Goal: Information Seeking & Learning: Learn about a topic

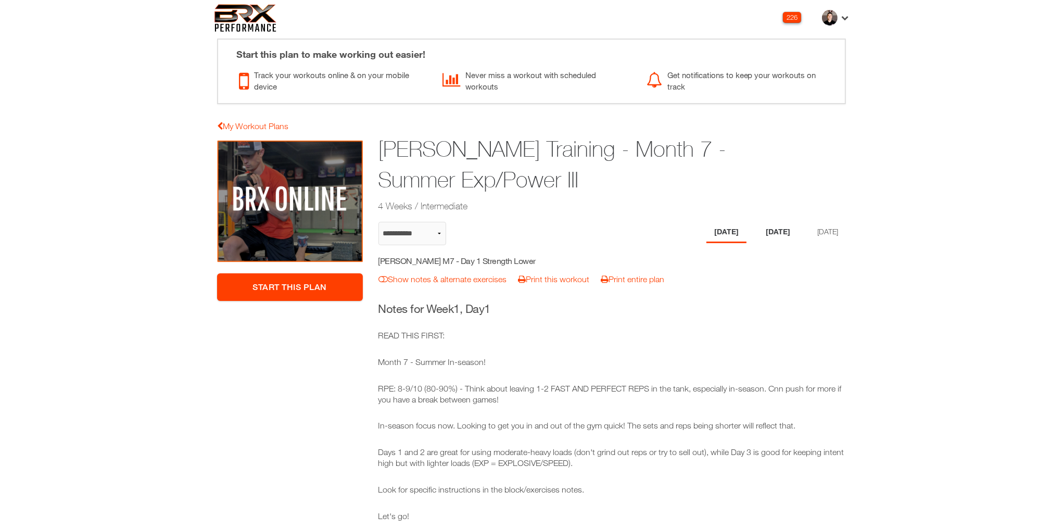
click at [771, 237] on li "Tuesday" at bounding box center [778, 232] width 40 height 21
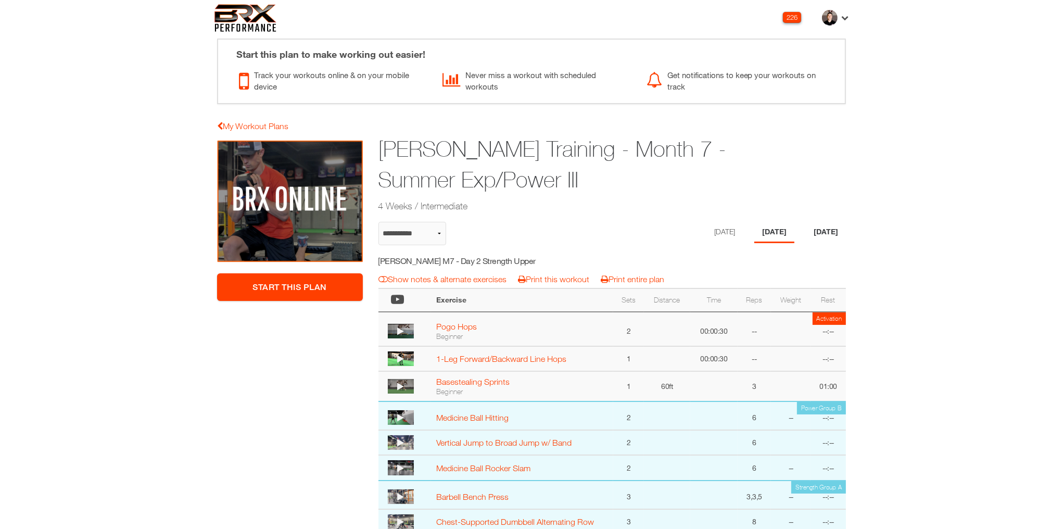
click at [809, 235] on li "Thursday" at bounding box center [826, 232] width 40 height 21
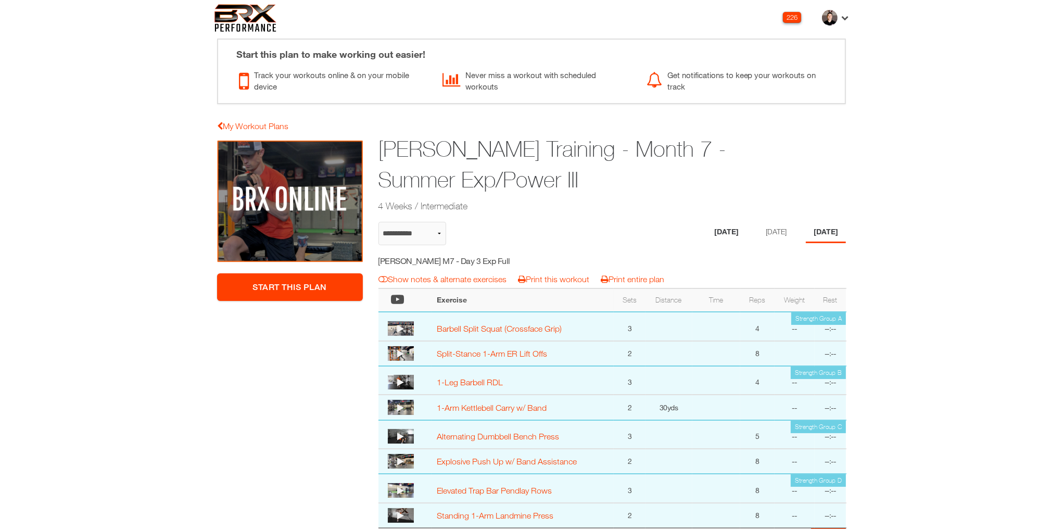
click at [719, 229] on li "[DATE]" at bounding box center [727, 232] width 40 height 21
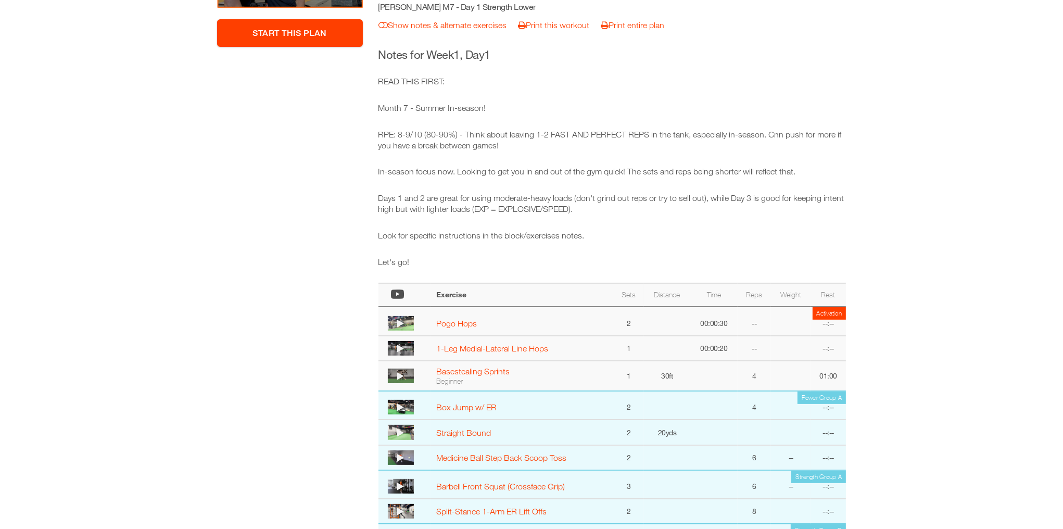
scroll to position [95, 0]
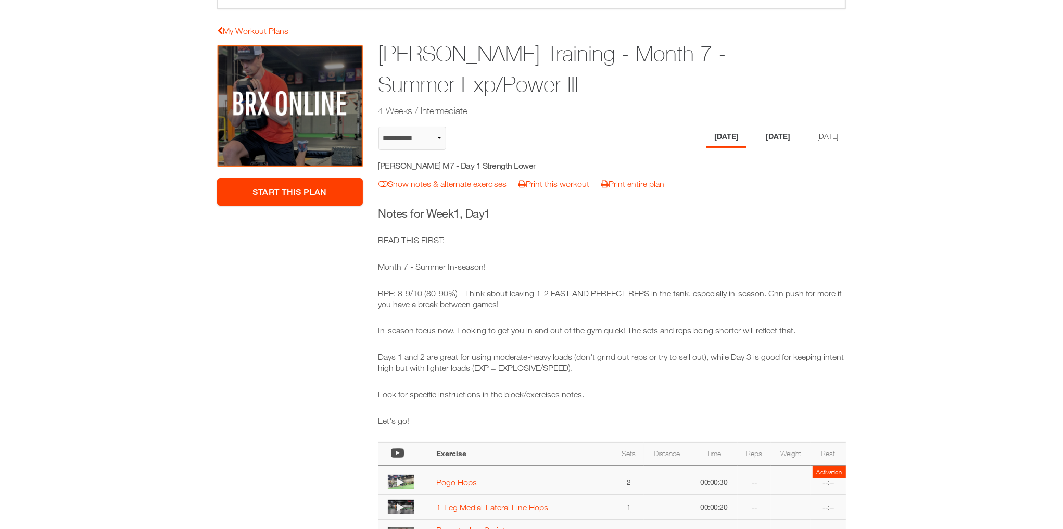
click at [760, 144] on li "Tuesday" at bounding box center [778, 137] width 40 height 21
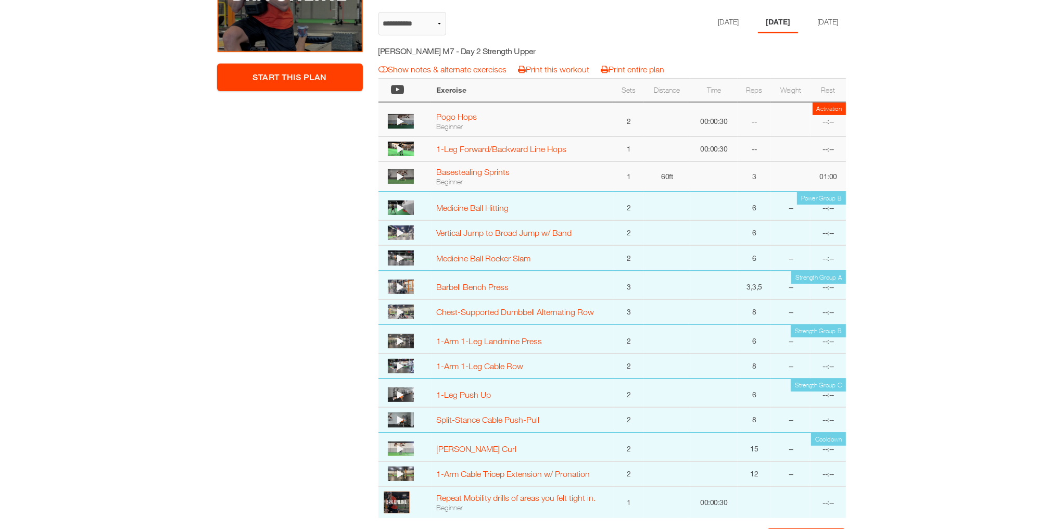
scroll to position [149, 0]
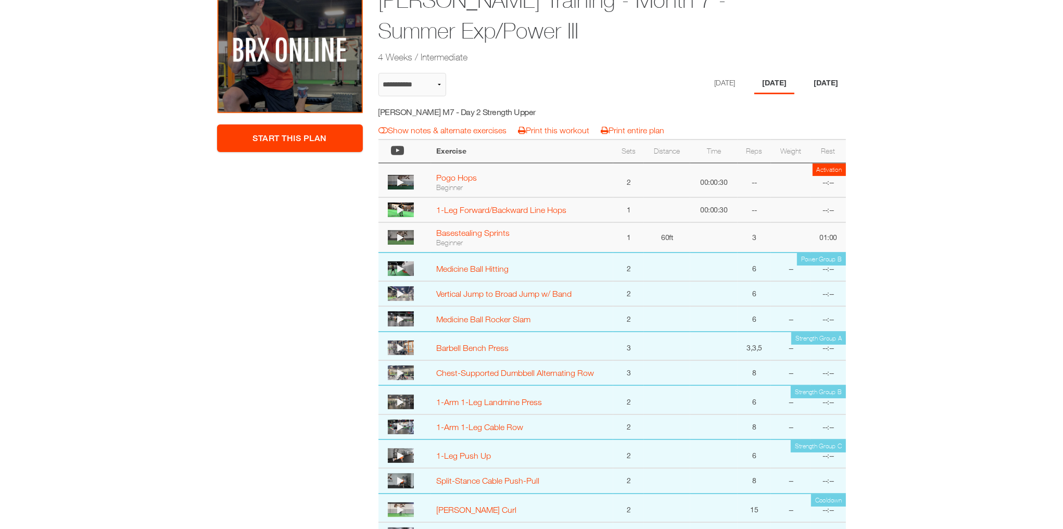
click at [820, 84] on li "Thursday" at bounding box center [826, 83] width 40 height 21
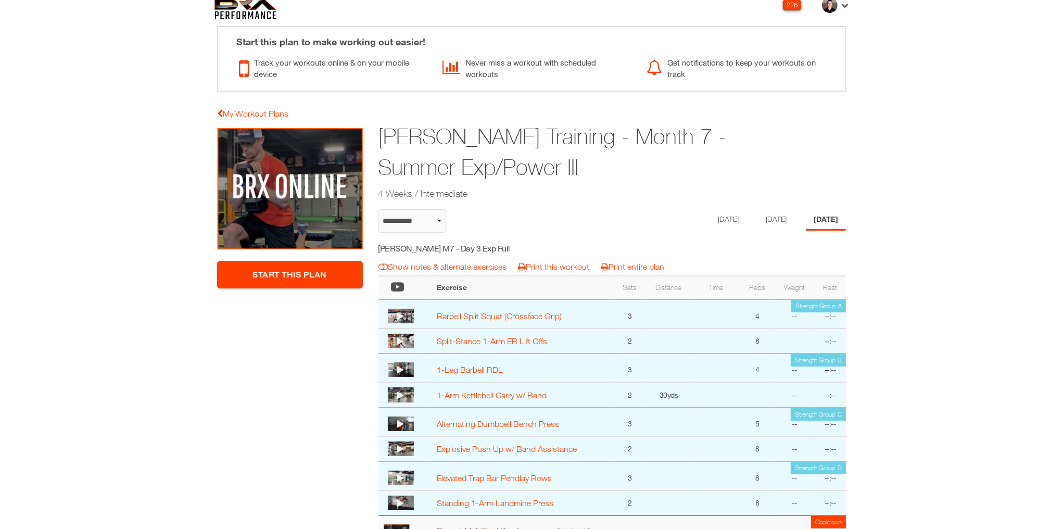
scroll to position [13, 0]
click at [715, 215] on li "[DATE]" at bounding box center [727, 219] width 40 height 21
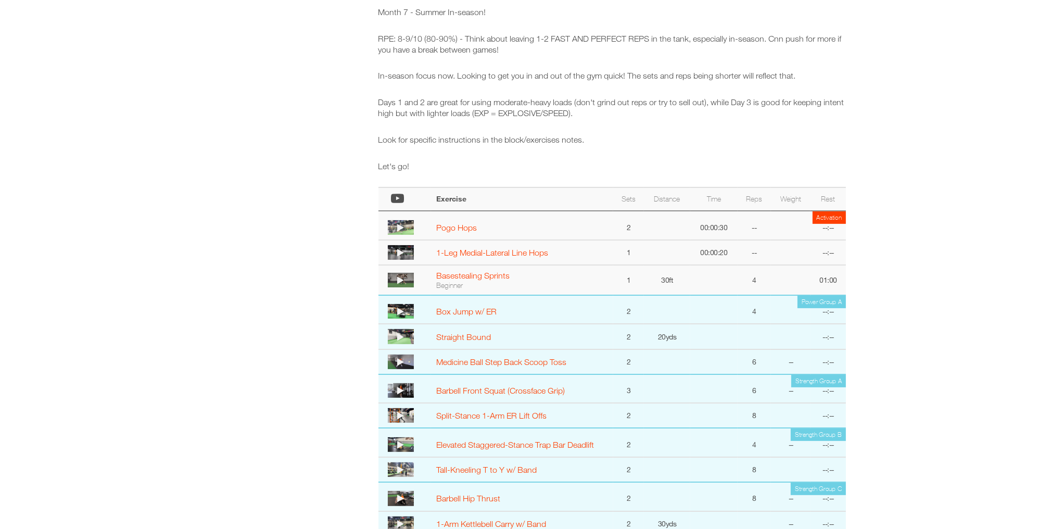
scroll to position [0, 0]
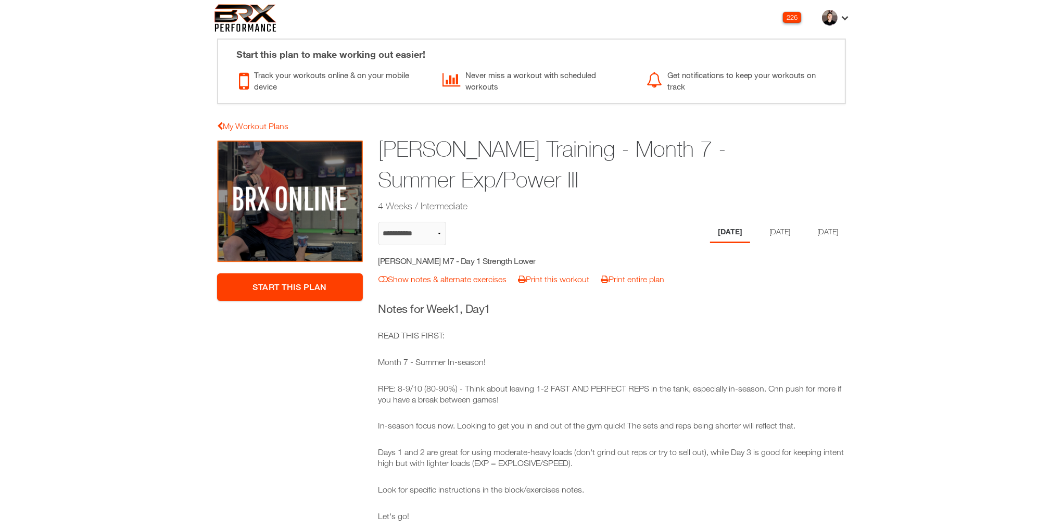
click at [585, 176] on h1 "Hudson Wilkin Training - Month 7 - Summer Exp/Power III" at bounding box center [572, 164] width 387 height 61
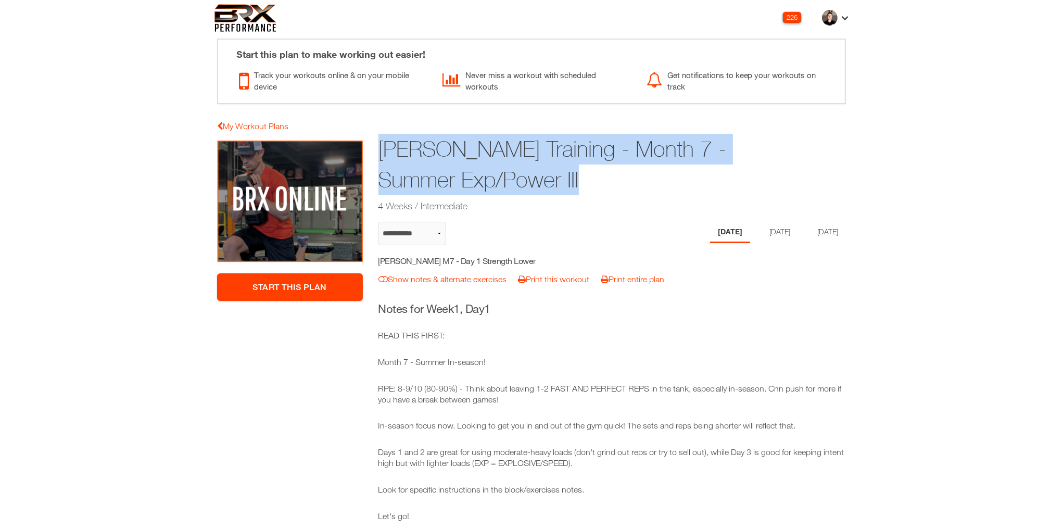
drag, startPoint x: 589, startPoint y: 178, endPoint x: 377, endPoint y: 157, distance: 213.5
click at [377, 157] on div "Hudson Wilkin Training - Month 7 - Summer Exp/Power III 4 Weeks / Intermediate" at bounding box center [572, 174] width 403 height 84
drag, startPoint x: 605, startPoint y: 180, endPoint x: 375, endPoint y: 152, distance: 231.4
click at [375, 152] on div "Hudson Wilkin Training - Month 7 - Summer Exp/Power III 4 Weeks / Intermediate" at bounding box center [572, 174] width 403 height 84
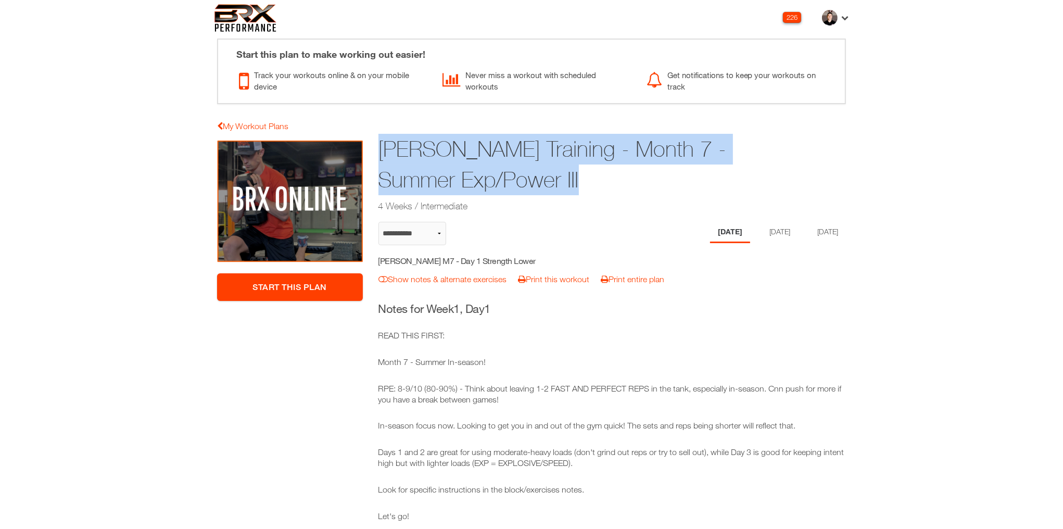
copy h1 "Hudson Wilkin Training - Month 7 - Summer Exp/Power III"
click at [424, 260] on h5 "Hudson Wilkin M7 - Day 1 Strength Lower" at bounding box center [472, 260] width 186 height 11
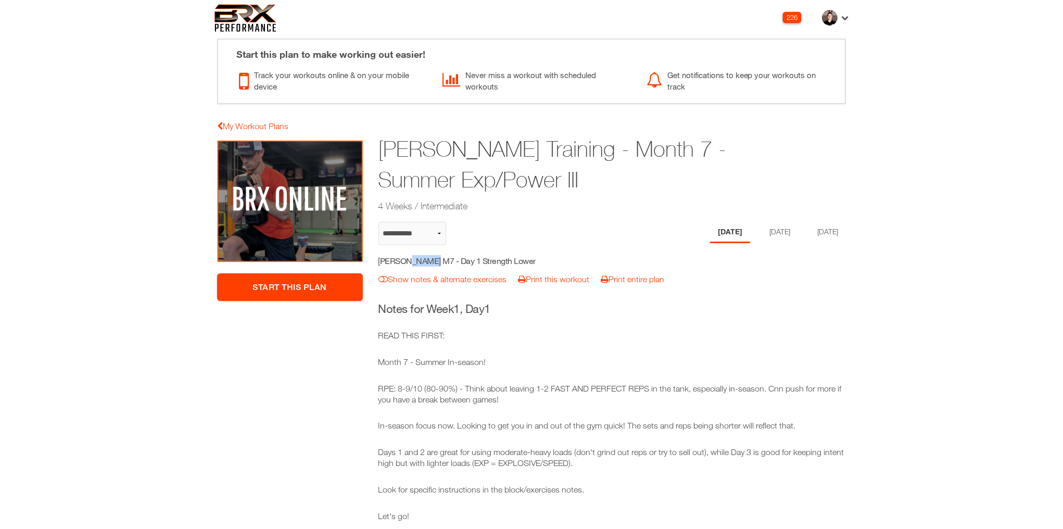
click at [424, 260] on h5 "Hudson Wilkin M7 - Day 1 Strength Lower" at bounding box center [472, 260] width 186 height 11
copy div "Hudson Wilkin M7 - Day 1 Strength Lower notes & alternates | Print Workout | Pr…"
click at [766, 227] on li "Tuesday" at bounding box center [778, 232] width 40 height 21
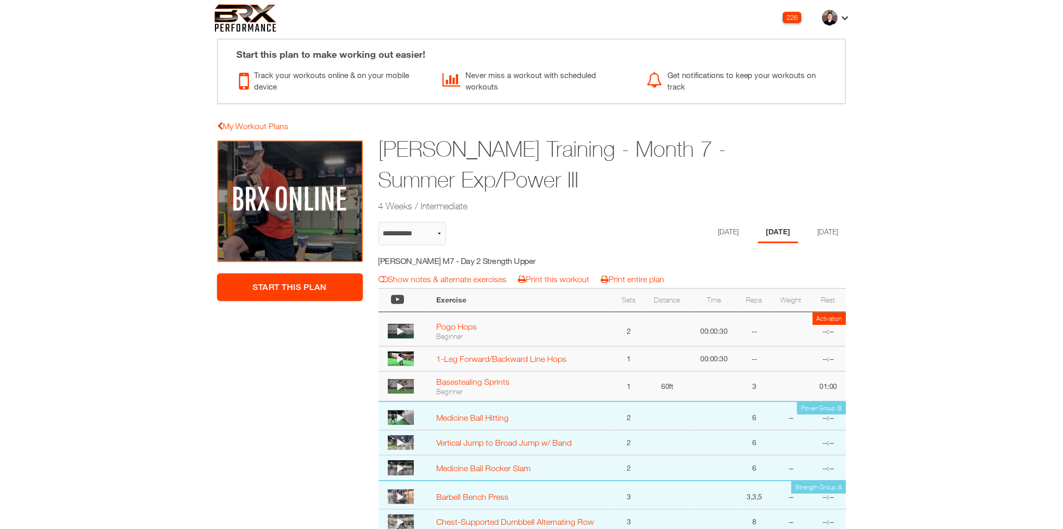
click at [513, 254] on div "Hudson Wilkin M7 - Day 2 Strength Upper" at bounding box center [472, 263] width 202 height 18
click at [510, 259] on h5 "Hudson Wilkin M7 - Day 2 Strength Upper" at bounding box center [472, 260] width 186 height 11
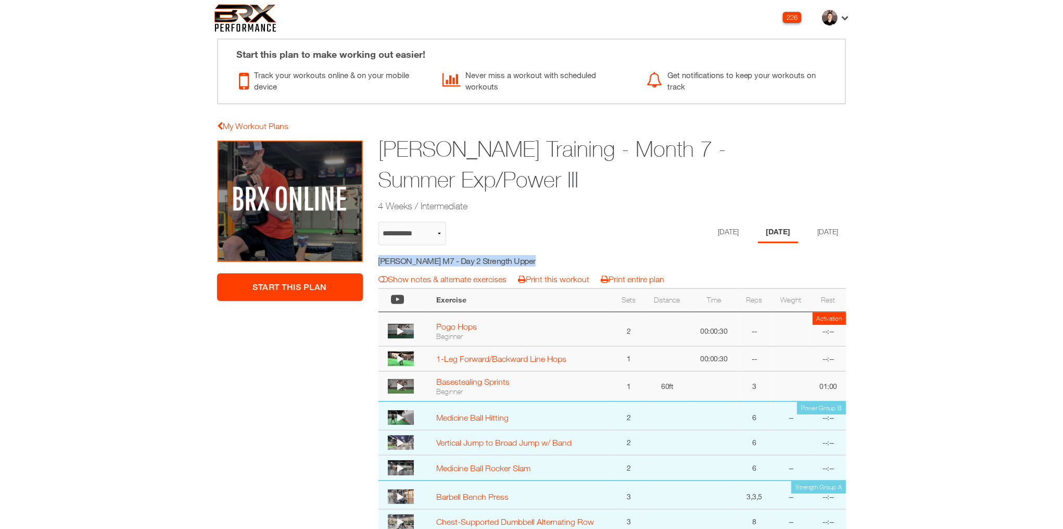
copy div "Hudson Wilkin M7 - Day 2 Strength Upper notes & alternates | Print Workout | Pr…"
click at [822, 232] on li "Thursday" at bounding box center [826, 232] width 40 height 21
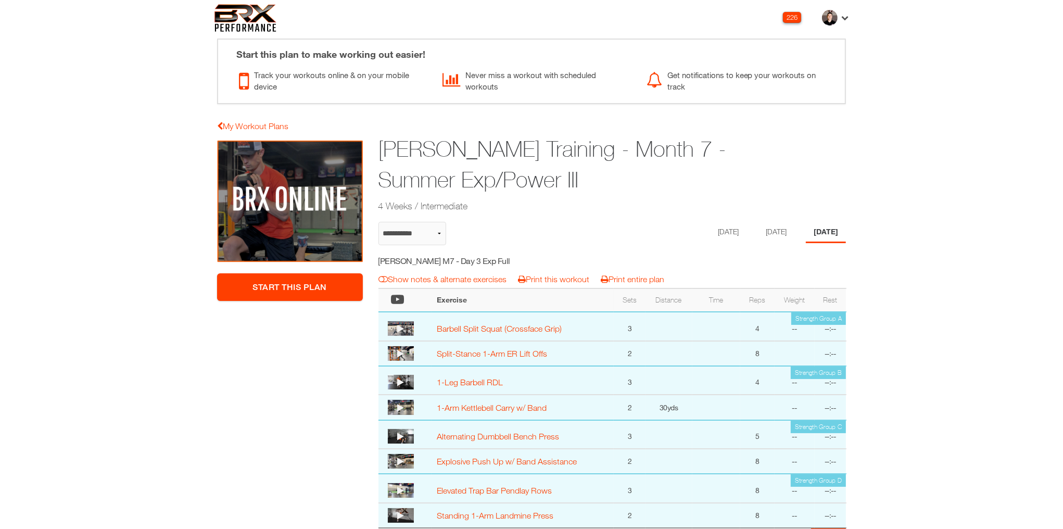
click at [487, 257] on h5 "Hudson Wilkin M7 - Day 3 Exp Full" at bounding box center [472, 260] width 186 height 11
copy div "Hudson Wilkin M7 - Day 3 Exp Full notes & alternates | Print Workout | Print Pl…"
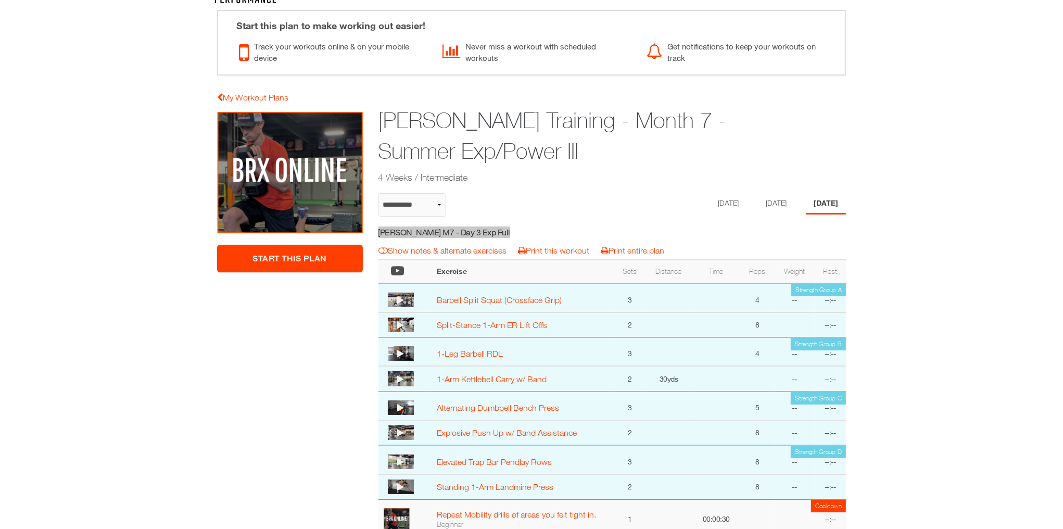
scroll to position [33, 0]
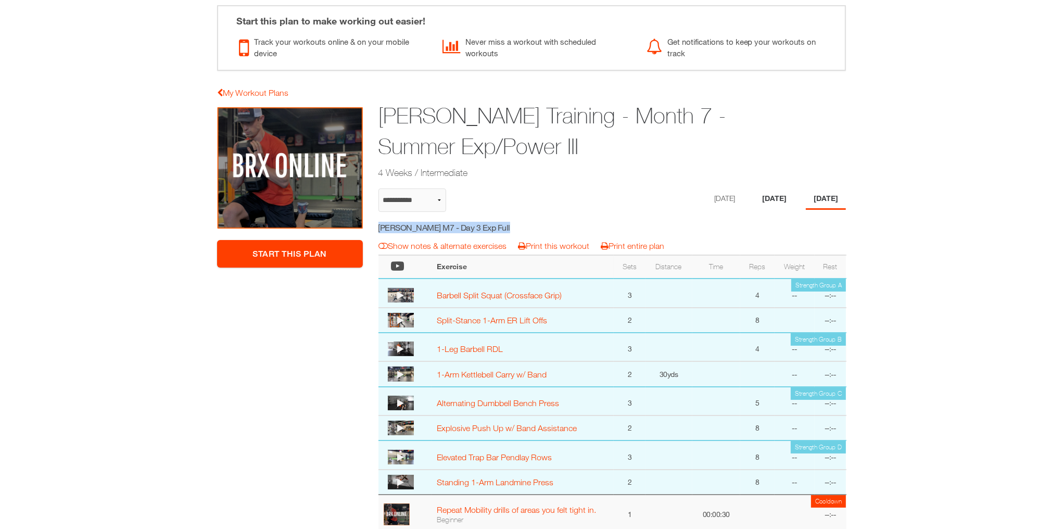
click at [763, 198] on li "Tuesday" at bounding box center [775, 199] width 40 height 21
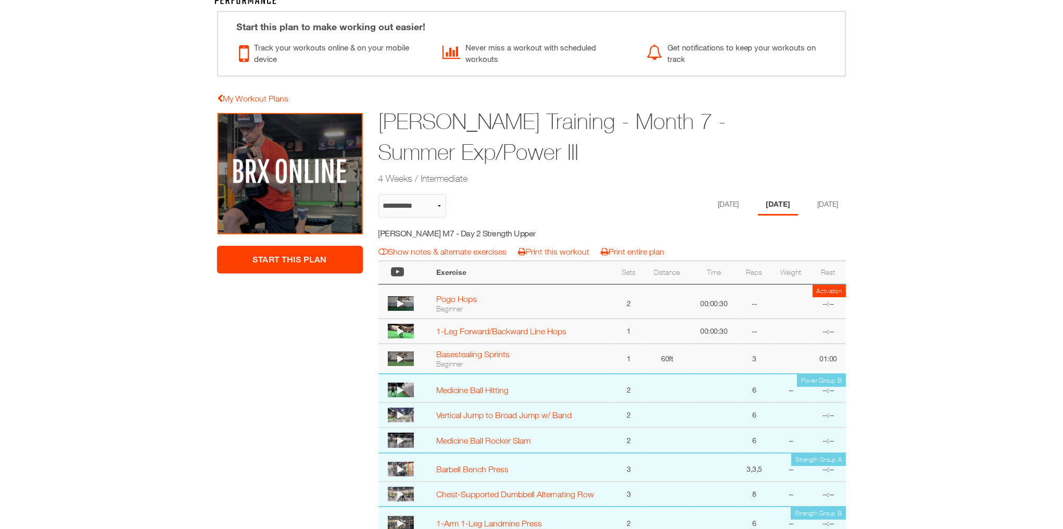
scroll to position [0, 0]
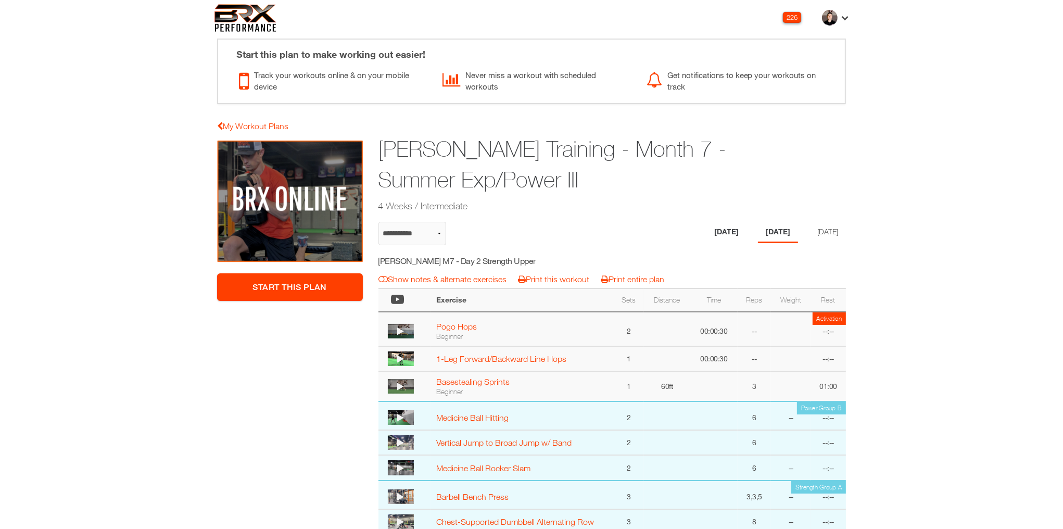
click at [720, 231] on li "[DATE]" at bounding box center [727, 232] width 40 height 21
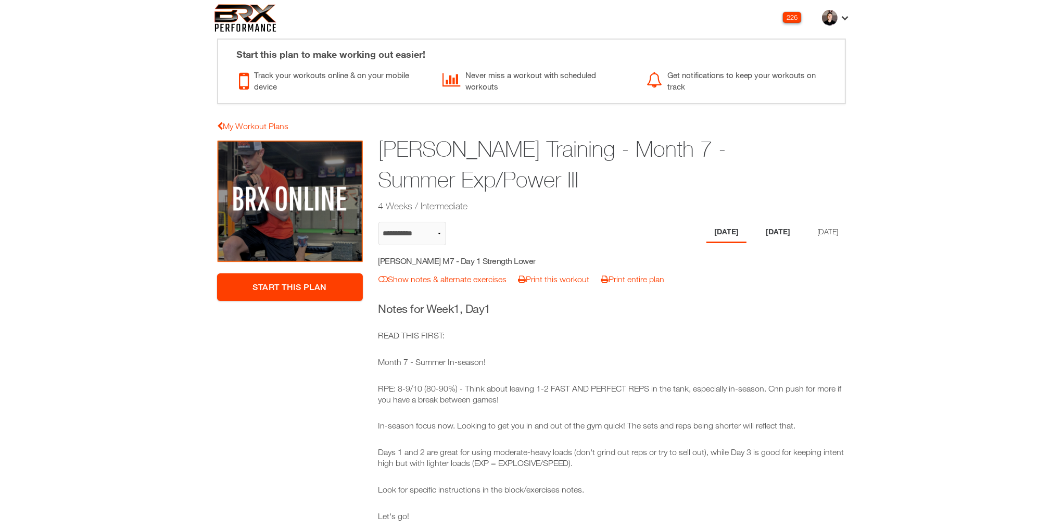
click at [765, 229] on li "Tuesday" at bounding box center [778, 232] width 40 height 21
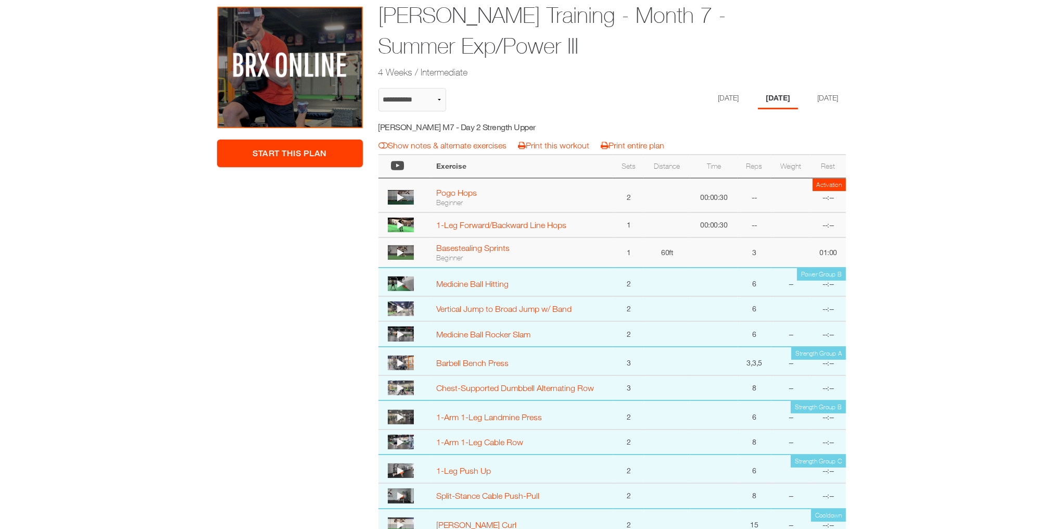
scroll to position [96, 0]
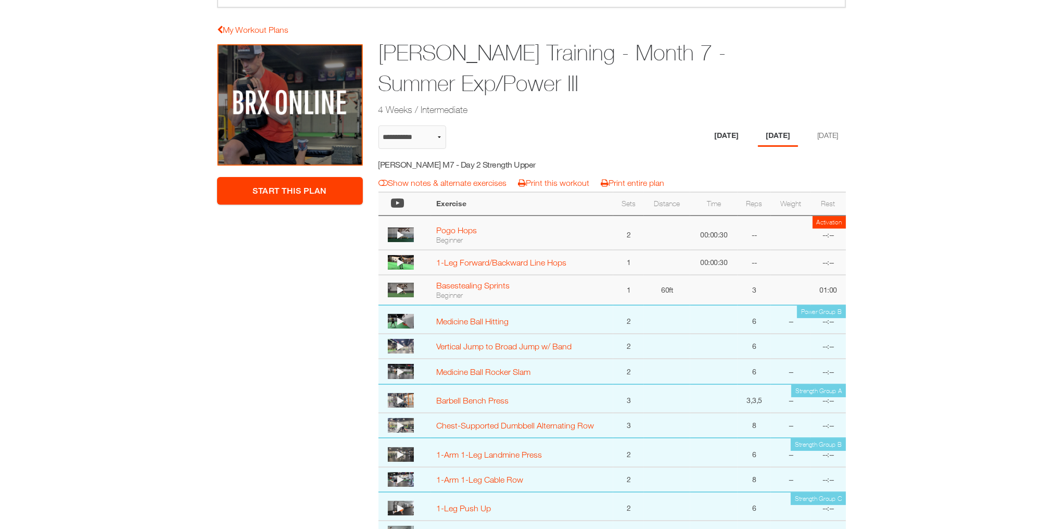
click at [720, 132] on li "[DATE]" at bounding box center [727, 135] width 40 height 21
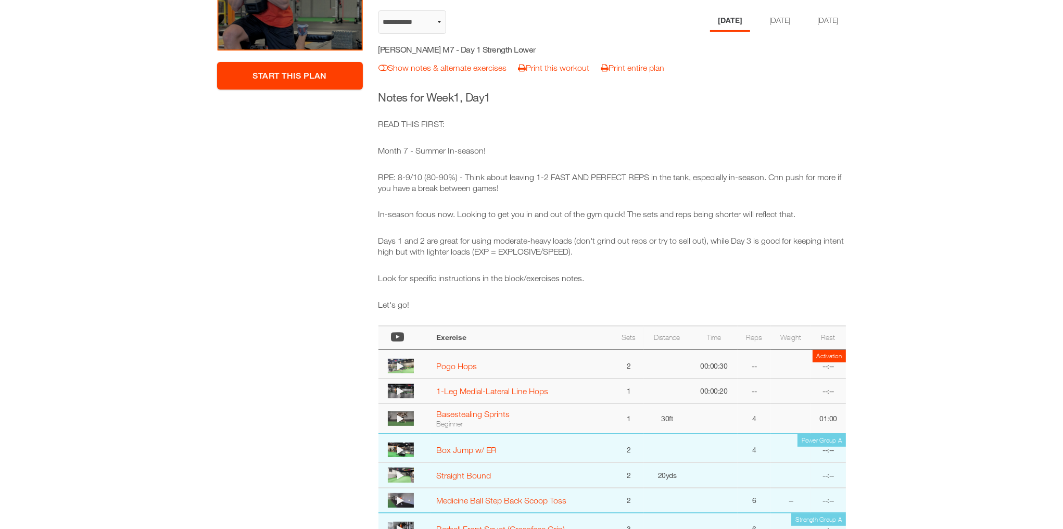
scroll to position [185, 0]
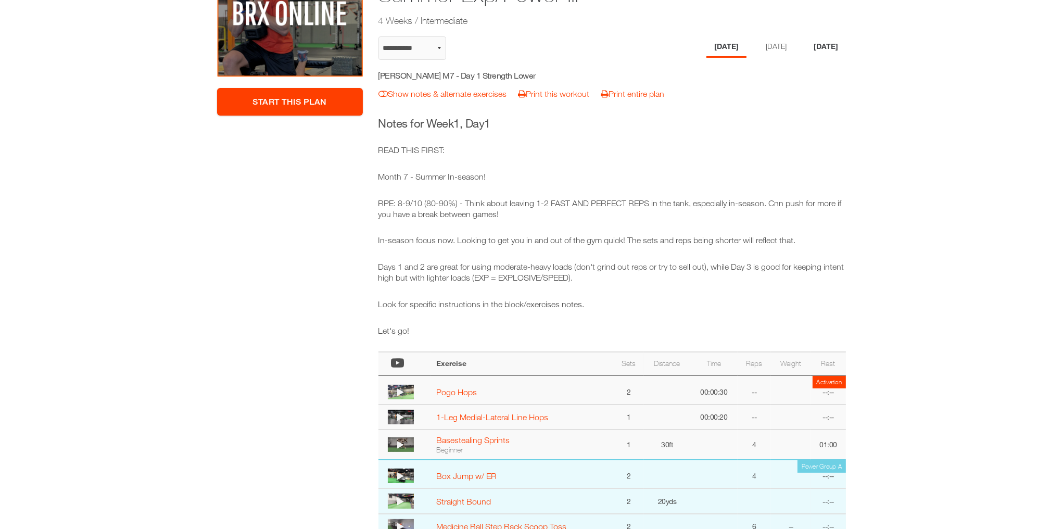
click at [834, 49] on li "Thursday" at bounding box center [826, 46] width 40 height 21
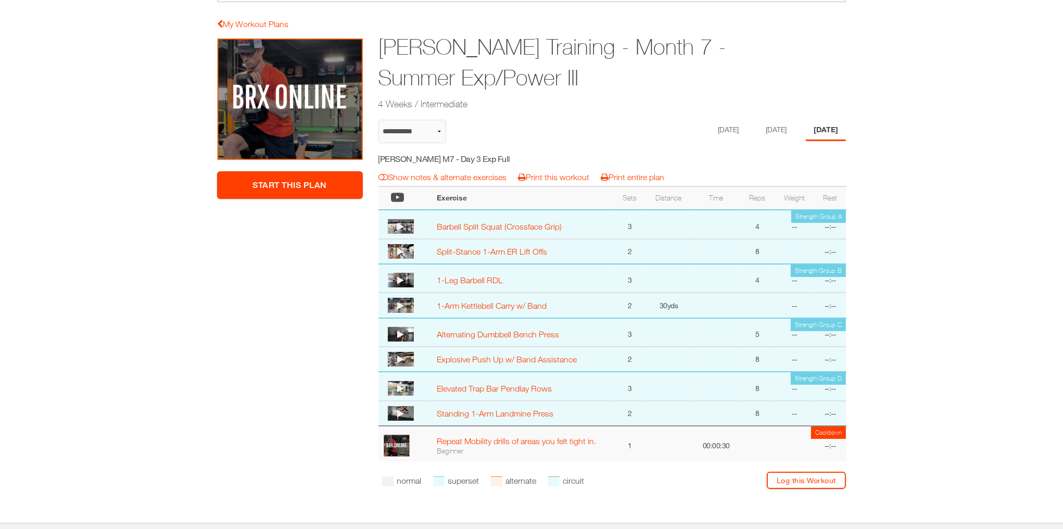
scroll to position [0, 0]
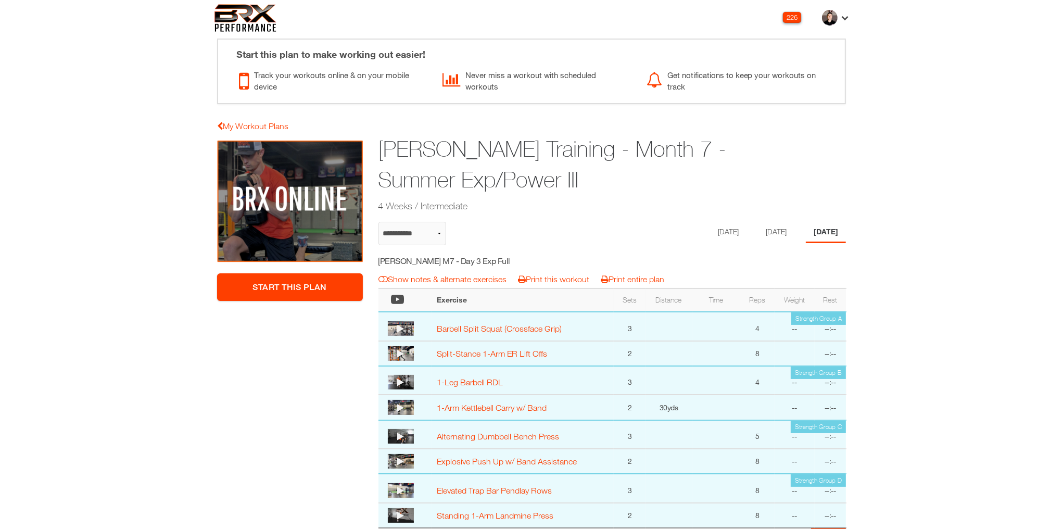
select select "**********"
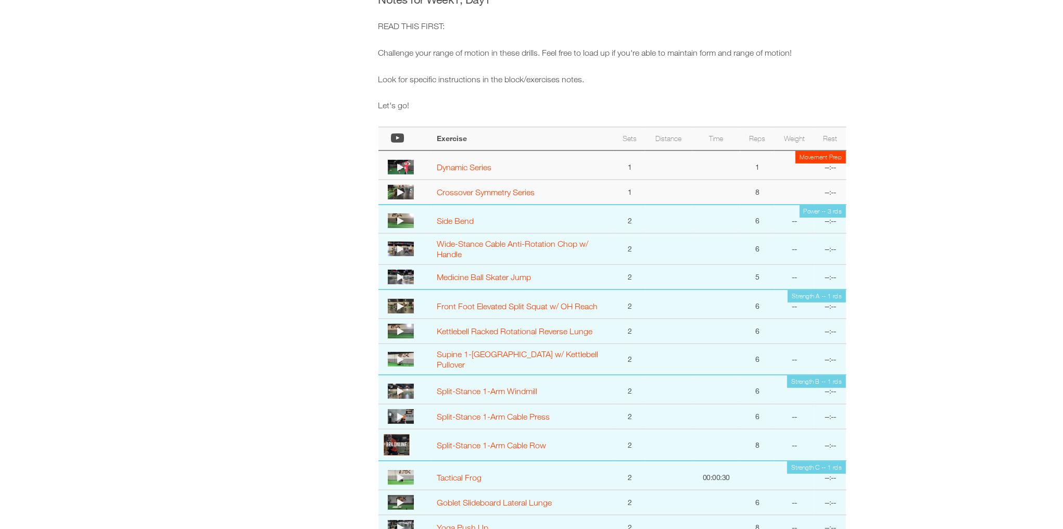
scroll to position [266, 0]
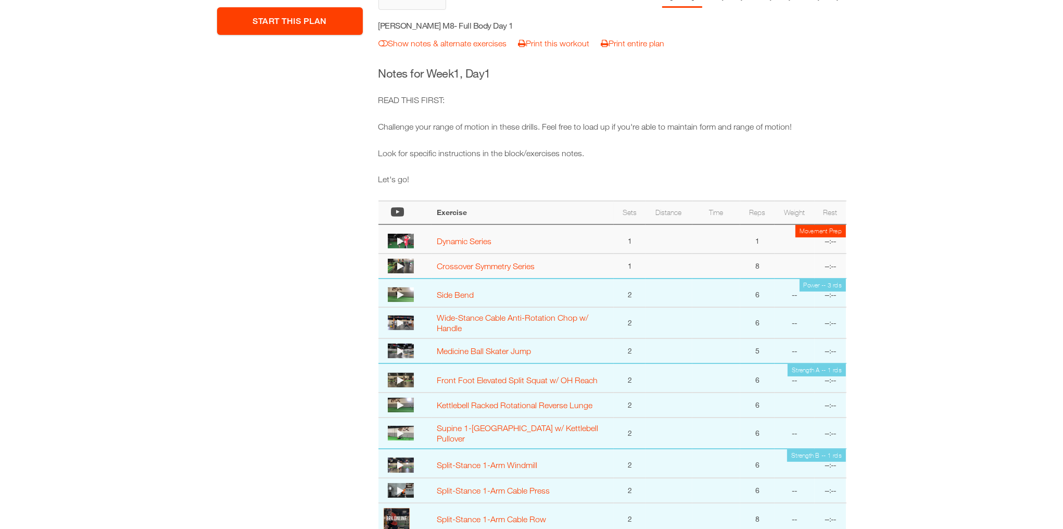
select select "**********"
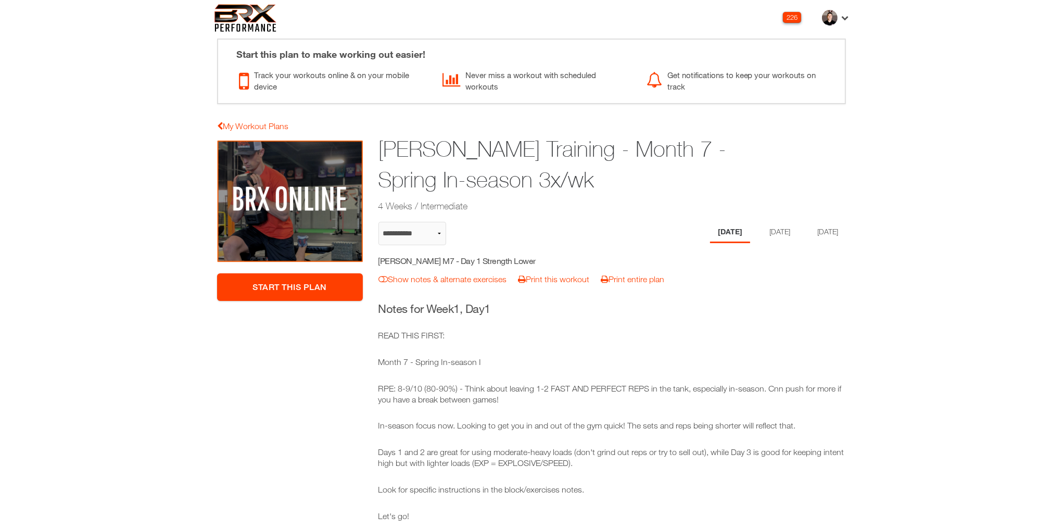
select select "**********"
